Goal: Task Accomplishment & Management: Use online tool/utility

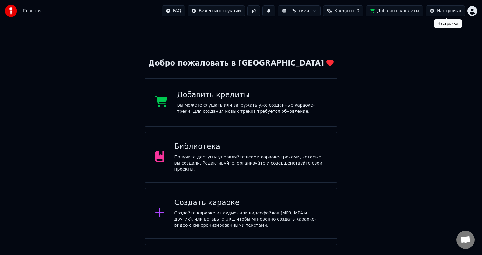
click at [449, 10] on div "Настройки" at bounding box center [449, 11] width 24 height 6
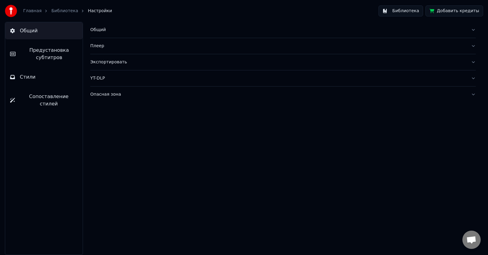
click at [95, 48] on div "Плеер" at bounding box center [277, 46] width 375 height 6
click at [30, 161] on div "Общий Предустановка субтитров Стили Сопоставление стилей" at bounding box center [44, 138] width 78 height 233
click at [42, 51] on span "Предустановка субтитров" at bounding box center [48, 54] width 57 height 15
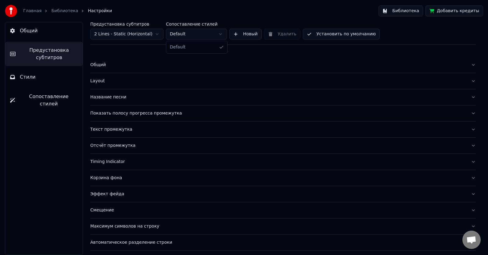
click at [220, 36] on html "Главная Библиотека Настройки Библиотека Добавить кредиты Общий Предустановка су…" at bounding box center [244, 127] width 488 height 255
click at [56, 82] on button "Стили" at bounding box center [43, 77] width 77 height 17
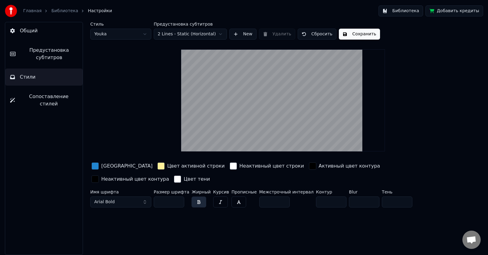
click at [47, 98] on span "Сопоставление стилей" at bounding box center [49, 100] width 58 height 15
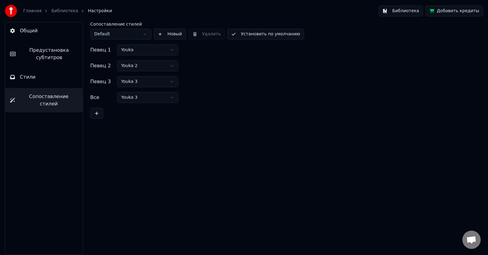
click at [17, 28] on button "Общий" at bounding box center [43, 30] width 77 height 17
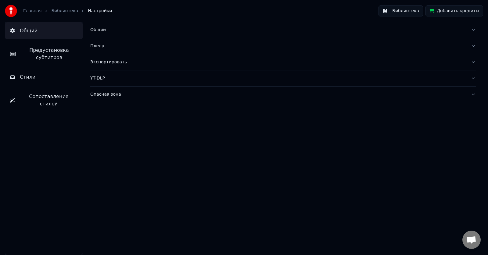
click at [33, 11] on link "Главная" at bounding box center [32, 11] width 18 height 6
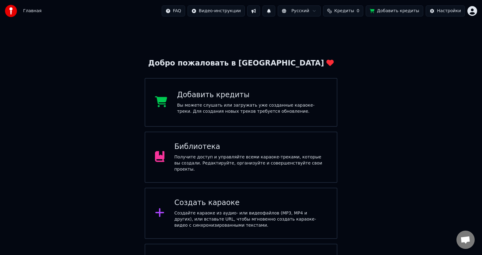
click at [221, 222] on div "Создайте караоке из аудио- или видеофайлов (MP3, MP4 и других), или вставьте UR…" at bounding box center [250, 219] width 153 height 18
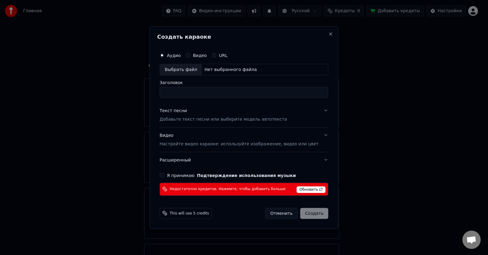
click at [304, 190] on span "Обновить" at bounding box center [311, 189] width 29 height 7
click at [192, 215] on span "This will use 5 credits" at bounding box center [188, 213] width 39 height 5
click at [164, 177] on button "Я принимаю Подтверждение использования музыки" at bounding box center [161, 175] width 5 height 5
click at [302, 190] on span "Обновить" at bounding box center [311, 189] width 29 height 7
click at [317, 158] on button "Расширенный" at bounding box center [243, 160] width 169 height 16
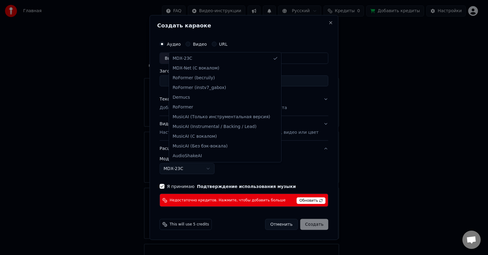
click at [216, 169] on body "Главная FAQ Видео-инструкции Русский Кредиты 0 Добавить кредиты Настройки Добро…" at bounding box center [241, 149] width 482 height 299
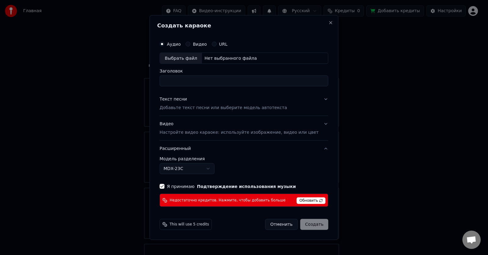
click at [215, 169] on body "Главная FAQ Видео-инструкции Русский Кредиты 0 Добавить кредиты Настройки Добро…" at bounding box center [241, 149] width 482 height 299
click at [183, 57] on div "Выбрать файл" at bounding box center [181, 58] width 42 height 11
type input "**********"
click at [214, 108] on p "Добавьте текст песни или выберите модель автотекста" at bounding box center [222, 108] width 127 height 6
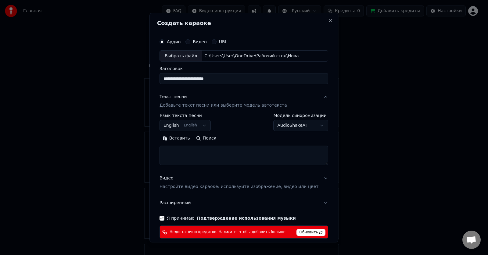
click at [205, 127] on button "English English" at bounding box center [184, 125] width 51 height 11
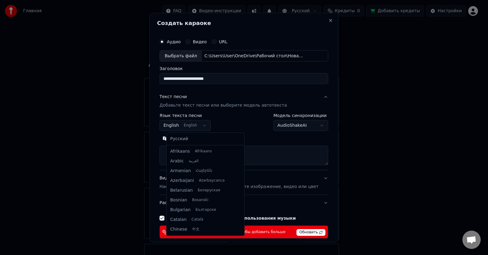
scroll to position [49, 0]
select select "**"
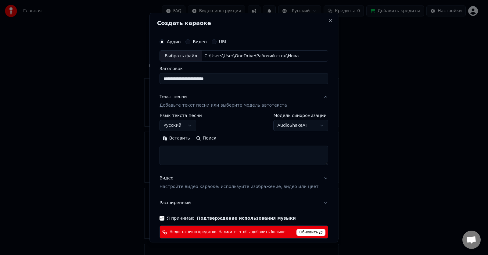
click at [310, 125] on body "Главная FAQ Видео-инструкции Русский Кредиты 0 Добавить кредиты Настройки Добро…" at bounding box center [241, 149] width 482 height 299
click at [206, 155] on textarea at bounding box center [243, 156] width 169 height 20
click at [183, 140] on button "Вставить" at bounding box center [176, 139] width 34 height 10
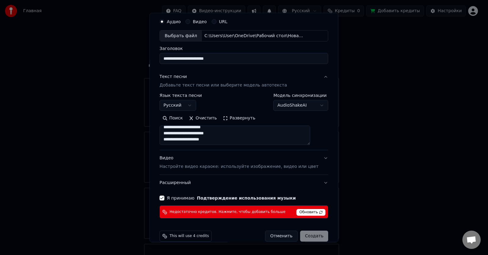
scroll to position [29, 0]
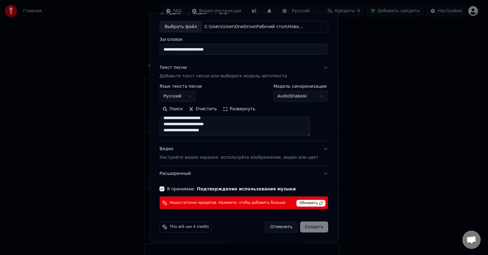
click at [305, 228] on div "Отменить Создать" at bounding box center [296, 227] width 63 height 11
click at [304, 204] on span "Обновить" at bounding box center [311, 203] width 29 height 7
click at [280, 177] on button "Расширенный" at bounding box center [243, 174] width 169 height 16
type textarea "**********"
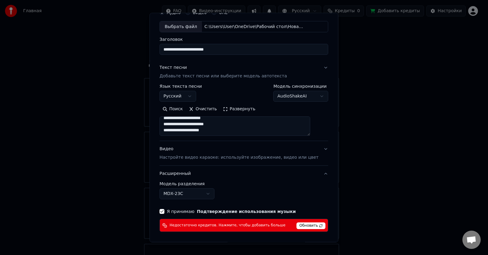
scroll to position [0, 0]
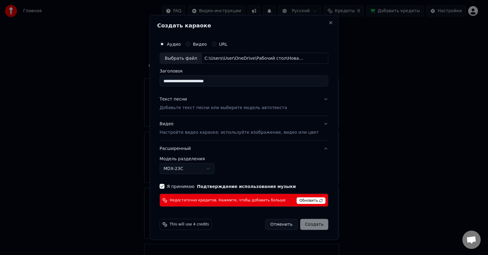
click at [318, 99] on button "Текст песни Добавьте текст песни или выберите модель автотекста" at bounding box center [243, 103] width 169 height 24
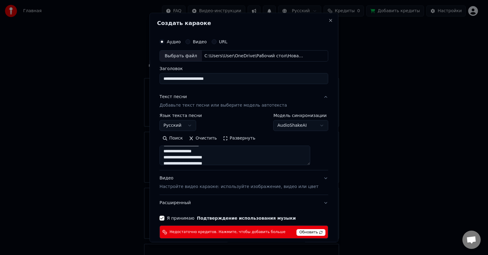
scroll to position [229, 0]
click at [299, 231] on span "Обновить" at bounding box center [311, 232] width 29 height 7
click at [311, 202] on button "Расширенный" at bounding box center [243, 203] width 169 height 16
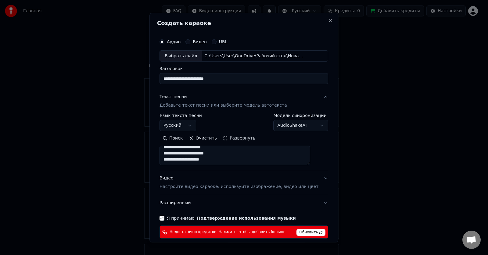
type textarea "**********"
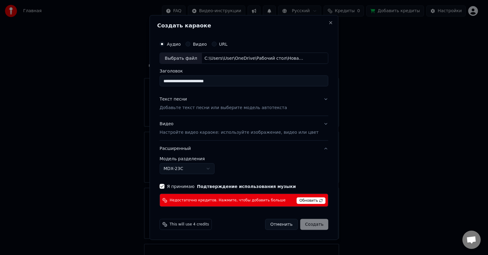
click at [307, 223] on div "Отменить Создать" at bounding box center [296, 224] width 63 height 11
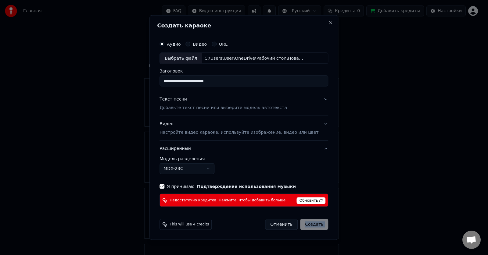
click at [307, 223] on div "Отменить Создать" at bounding box center [296, 224] width 63 height 11
click at [328, 25] on button "Close" at bounding box center [330, 22] width 5 height 5
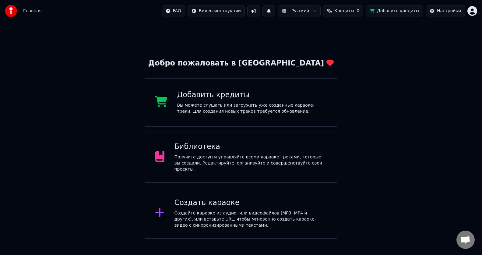
click at [218, 162] on div "Получите доступ и управляйте всеми караоке-треками, которые вы создали. Редакти…" at bounding box center [250, 163] width 153 height 18
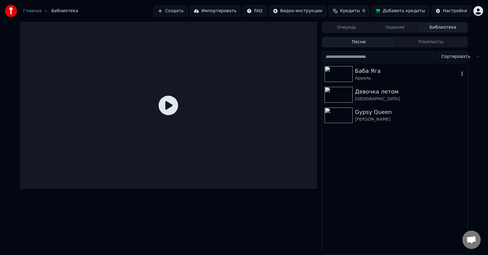
click at [342, 71] on img at bounding box center [338, 74] width 28 height 16
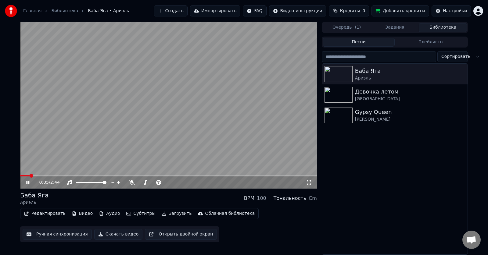
click at [166, 175] on span at bounding box center [168, 175] width 297 height 1
click at [218, 172] on video at bounding box center [168, 105] width 297 height 167
click at [231, 176] on span at bounding box center [168, 175] width 297 height 1
click at [169, 175] on video at bounding box center [168, 105] width 297 height 167
click at [158, 176] on span at bounding box center [125, 175] width 210 height 1
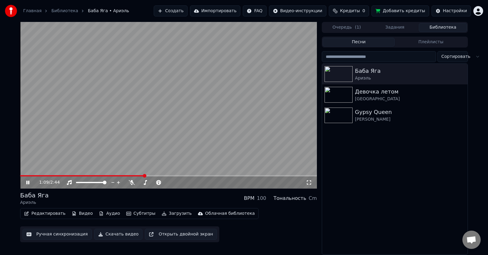
click at [144, 176] on span at bounding box center [82, 175] width 124 height 1
click at [136, 174] on video at bounding box center [168, 105] width 297 height 167
click at [138, 176] on span at bounding box center [82, 175] width 124 height 1
click at [87, 176] on span at bounding box center [88, 176] width 4 height 4
click at [93, 174] on video at bounding box center [168, 105] width 297 height 167
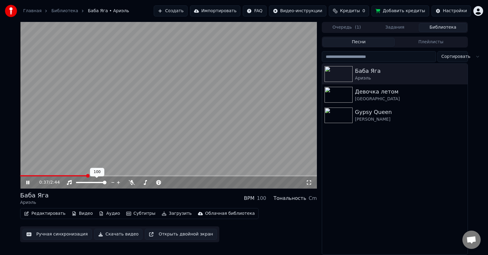
click at [117, 182] on icon at bounding box center [118, 182] width 6 height 6
click at [145, 182] on div at bounding box center [159, 182] width 49 height 6
click at [161, 182] on span at bounding box center [153, 182] width 30 height 1
click at [166, 181] on div at bounding box center [159, 182] width 49 height 6
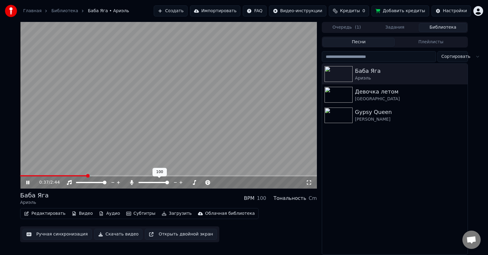
click at [169, 184] on span at bounding box center [167, 183] width 4 height 4
click at [126, 175] on video at bounding box center [168, 105] width 297 height 167
click at [164, 130] on video at bounding box center [168, 105] width 297 height 167
click at [30, 175] on video at bounding box center [168, 105] width 297 height 167
click at [23, 175] on video at bounding box center [168, 105] width 297 height 167
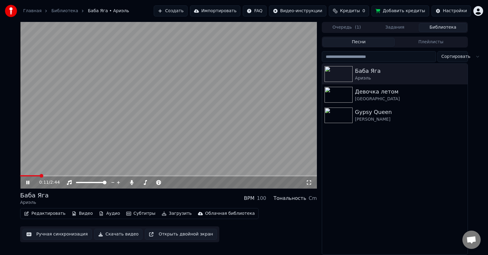
click at [40, 176] on span at bounding box center [30, 175] width 20 height 1
click at [29, 175] on video at bounding box center [168, 105] width 297 height 167
click at [344, 93] on img at bounding box center [338, 95] width 28 height 16
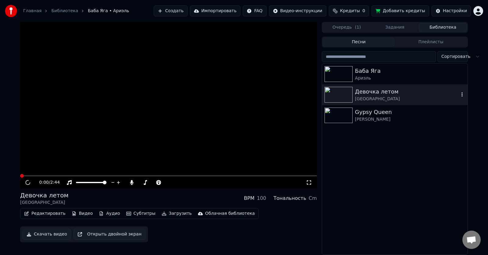
click at [344, 93] on img at bounding box center [338, 95] width 28 height 16
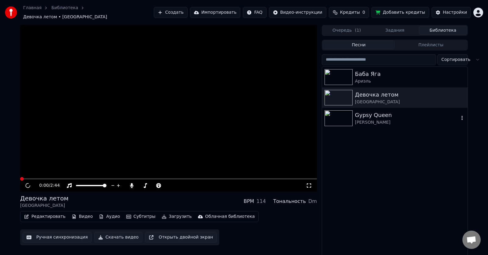
click at [343, 115] on img at bounding box center [338, 118] width 28 height 16
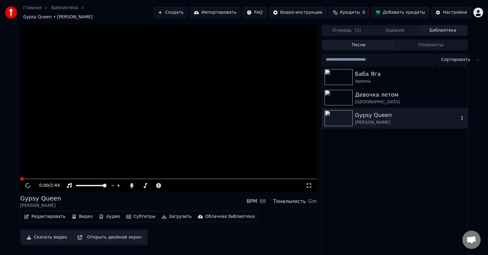
click at [344, 115] on img at bounding box center [338, 118] width 28 height 16
click at [161, 112] on video at bounding box center [168, 108] width 297 height 167
click at [159, 95] on video at bounding box center [168, 108] width 297 height 167
click at [27, 183] on icon at bounding box center [28, 185] width 4 height 4
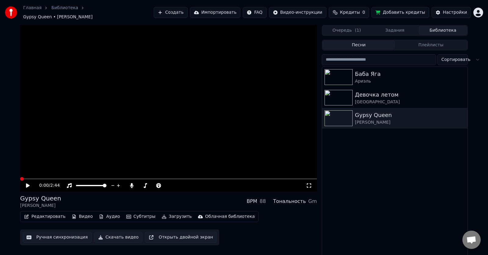
click at [27, 183] on icon at bounding box center [28, 185] width 4 height 4
click at [341, 94] on img at bounding box center [338, 98] width 28 height 16
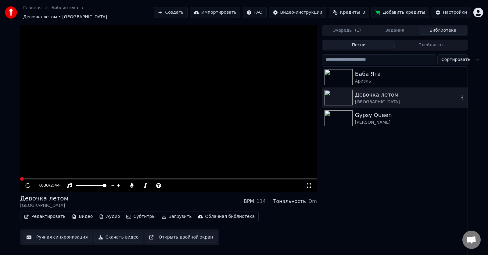
click at [341, 94] on img at bounding box center [338, 98] width 28 height 16
click at [91, 106] on video at bounding box center [168, 108] width 297 height 167
click at [28, 183] on icon at bounding box center [32, 185] width 14 height 5
